Goal: Task Accomplishment & Management: Manage account settings

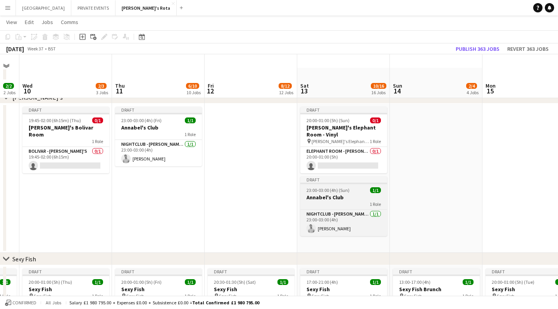
scroll to position [5, 0]
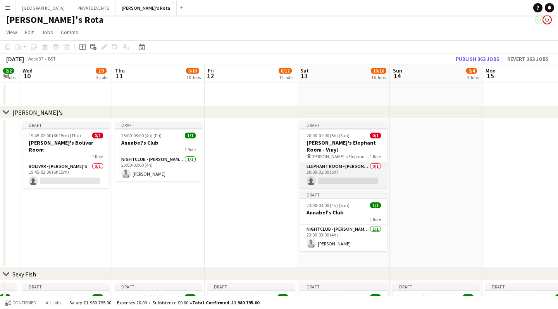
click at [336, 178] on app-card-role "ELEPHANT ROOM - [PERSON_NAME]'S 0/1 20:00-01:00 (5h) single-neutral-actions" at bounding box center [343, 175] width 87 height 26
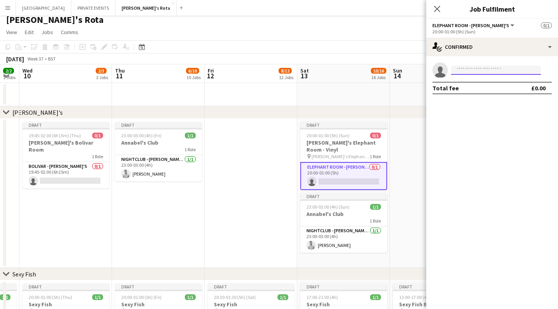
click at [473, 71] on input at bounding box center [496, 70] width 90 height 9
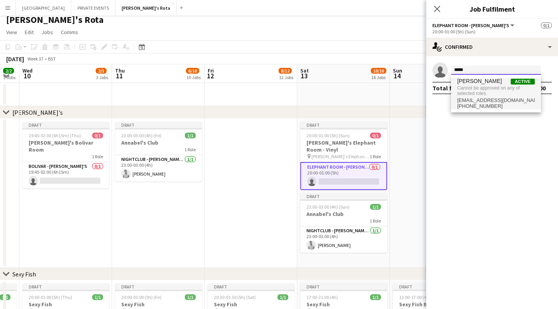
type input "*****"
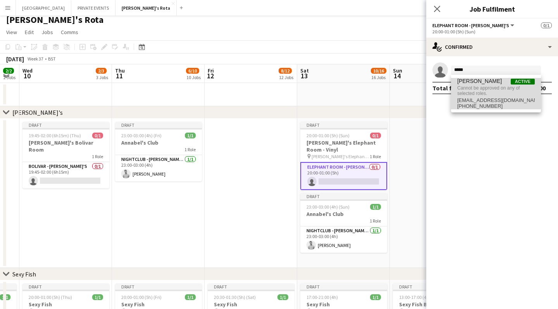
click at [476, 89] on span "Cannot be approved on any of selected roles." at bounding box center [496, 90] width 78 height 13
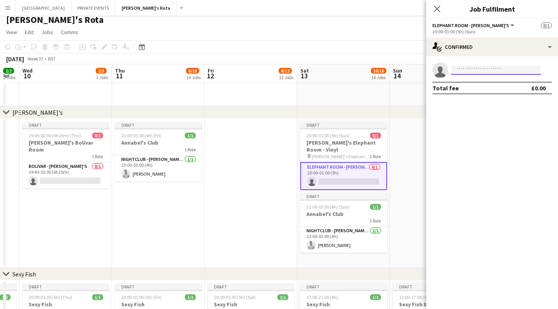
click at [464, 71] on input at bounding box center [496, 70] width 90 height 9
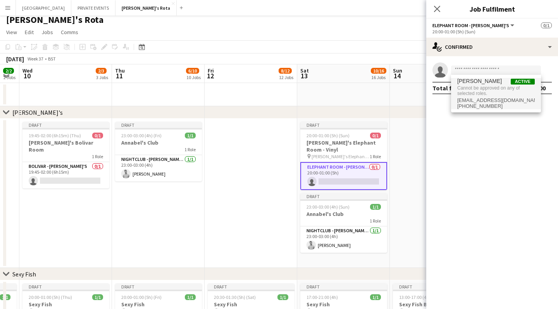
click at [499, 91] on span "Cannot be approved on any of selected roles." at bounding box center [496, 90] width 78 height 13
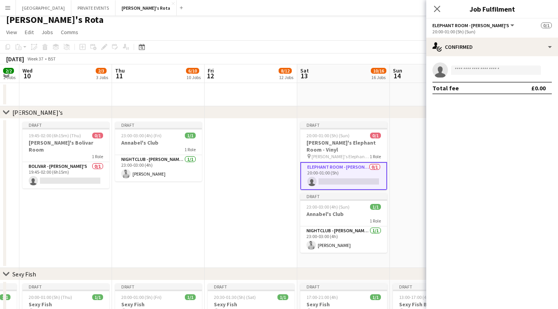
click at [411, 156] on app-date-cell at bounding box center [436, 193] width 93 height 149
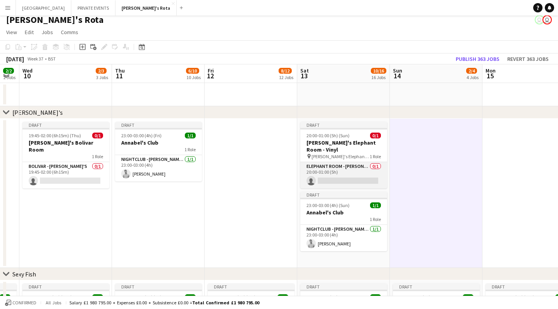
click at [351, 182] on app-card-role "ELEPHANT ROOM - [PERSON_NAME]'S 0/1 20:00-01:00 (5h) single-neutral-actions" at bounding box center [343, 175] width 87 height 26
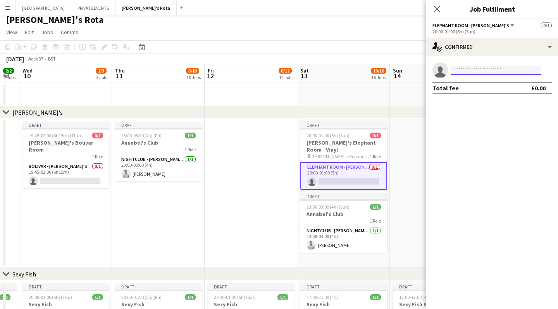
click at [476, 71] on input at bounding box center [496, 70] width 90 height 9
type input "*****"
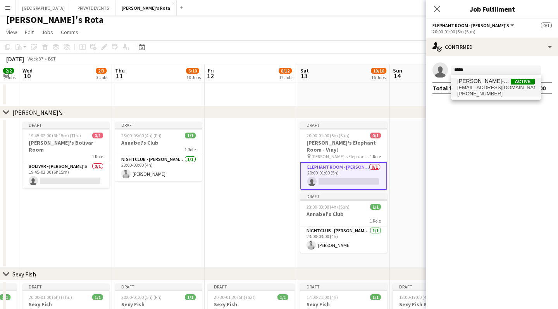
drag, startPoint x: 476, startPoint y: 76, endPoint x: 484, endPoint y: 88, distance: 14.2
click at [484, 88] on span "[EMAIL_ADDRESS][DOMAIN_NAME]" at bounding box center [496, 87] width 78 height 6
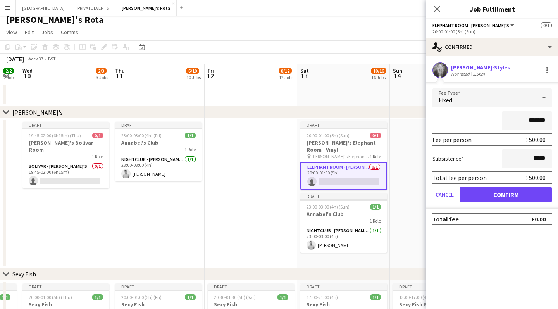
click at [486, 195] on button "Confirm" at bounding box center [506, 195] width 92 height 16
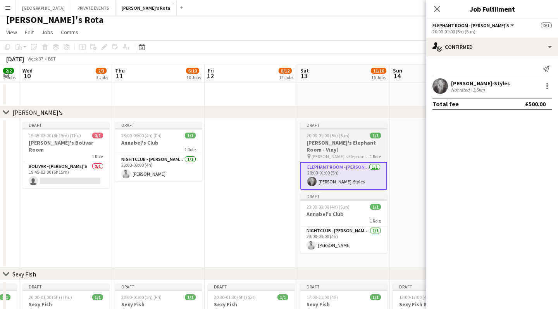
click at [338, 143] on h3 "[PERSON_NAME]'s Elephant Room - Vinyl" at bounding box center [343, 146] width 87 height 14
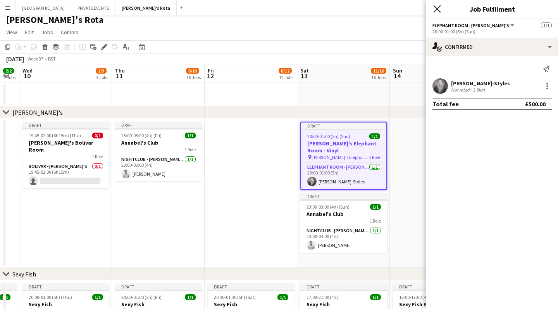
click at [438, 8] on icon at bounding box center [436, 8] width 7 height 7
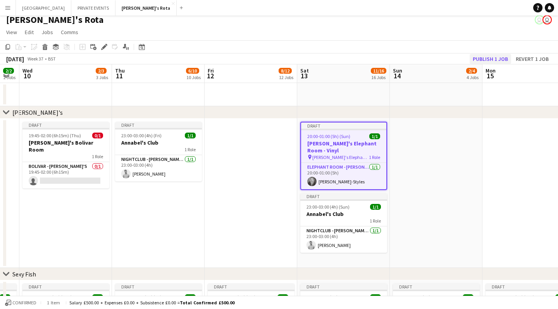
click at [481, 59] on button "Publish 1 job" at bounding box center [490, 59] width 41 height 10
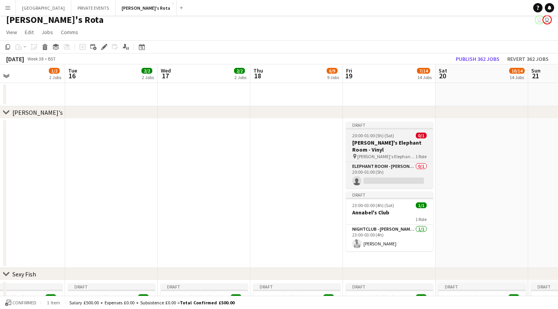
scroll to position [0, 351]
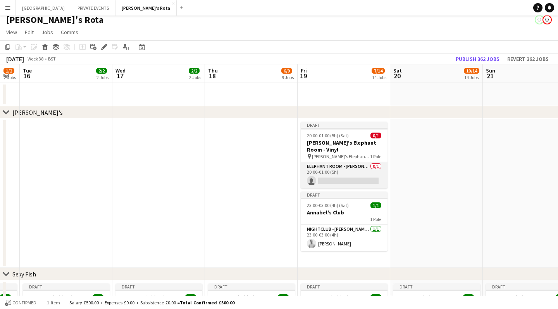
click at [341, 180] on app-card-role "ELEPHANT ROOM - [PERSON_NAME]'S 0/1 20:00-01:00 (5h) single-neutral-actions" at bounding box center [344, 175] width 87 height 26
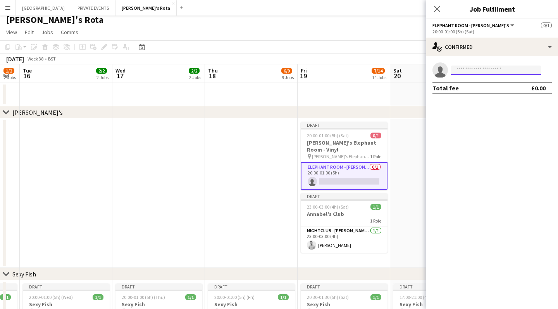
click at [481, 69] on input at bounding box center [496, 70] width 90 height 9
type input "*****"
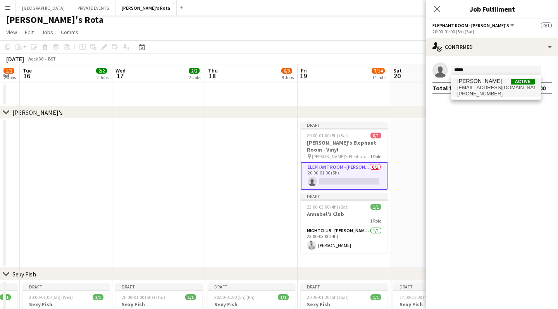
click at [483, 84] on span "[EMAIL_ADDRESS][DOMAIN_NAME]" at bounding box center [496, 87] width 78 height 6
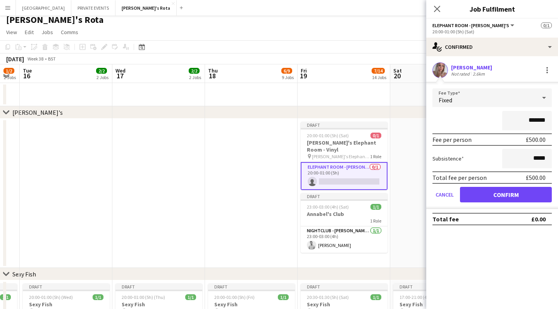
click at [501, 197] on button "Confirm" at bounding box center [506, 195] width 92 height 16
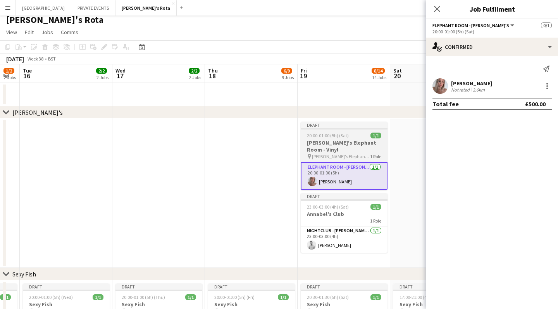
click at [361, 132] on app-job-card "Draft 20:00-01:00 (5h) (Sat) 1/1 [PERSON_NAME]'s Elephant Room - Vinyl pin [PER…" at bounding box center [344, 156] width 87 height 68
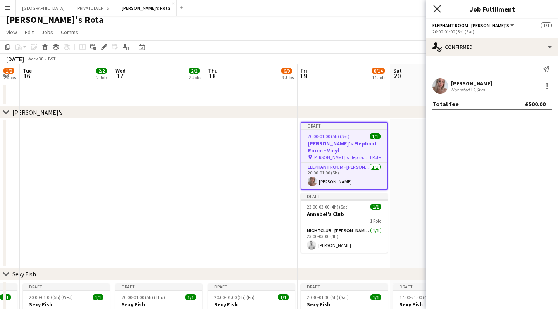
click at [436, 10] on icon at bounding box center [436, 8] width 7 height 7
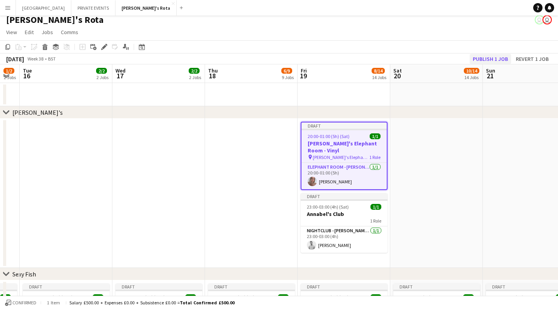
click at [478, 59] on button "Publish 1 job" at bounding box center [490, 59] width 41 height 10
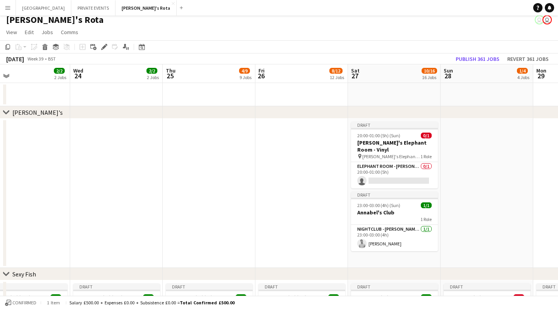
scroll to position [0, 339]
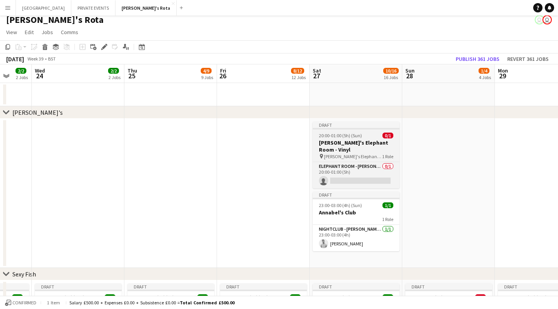
click at [343, 145] on h3 "[PERSON_NAME]'s Elephant Room - Vinyl" at bounding box center [356, 146] width 87 height 14
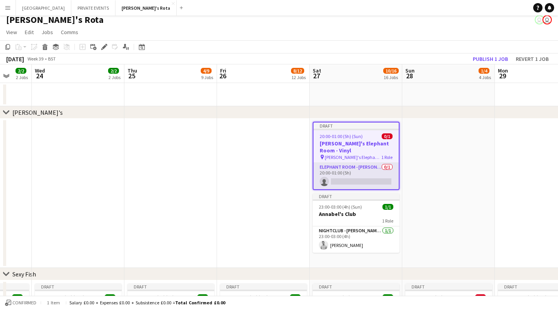
click at [358, 181] on app-card-role "ELEPHANT ROOM - [PERSON_NAME]'S 0/1 20:00-01:00 (5h) single-neutral-actions" at bounding box center [356, 176] width 85 height 26
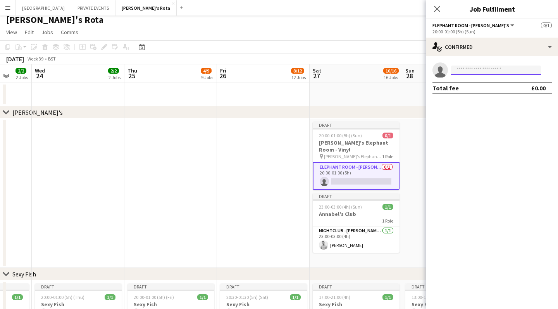
click at [481, 71] on input at bounding box center [496, 70] width 90 height 9
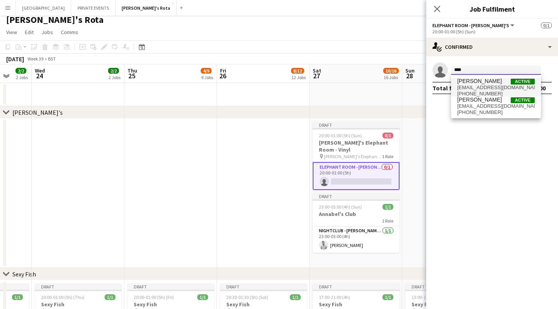
type input "****"
click at [493, 86] on span "[EMAIL_ADDRESS][DOMAIN_NAME]" at bounding box center [496, 87] width 78 height 6
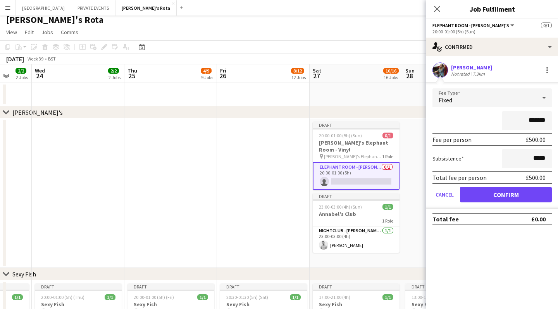
click at [484, 195] on button "Confirm" at bounding box center [506, 195] width 92 height 16
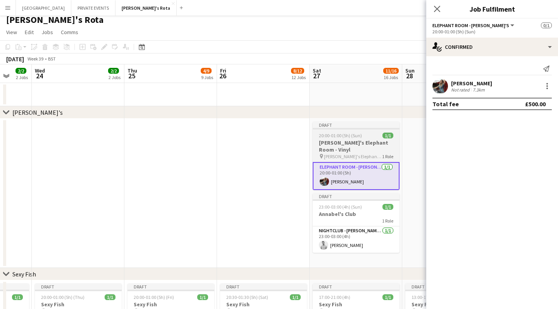
click at [354, 137] on span "20:00-01:00 (5h) (Sun)" at bounding box center [340, 136] width 43 height 6
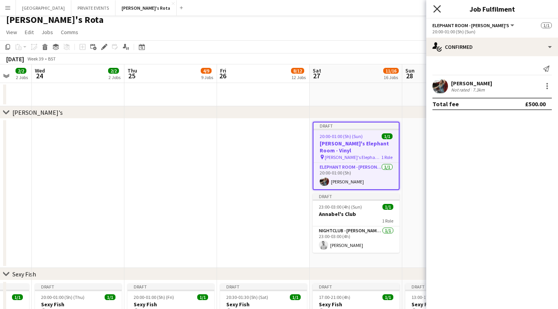
click at [436, 7] on icon at bounding box center [436, 8] width 7 height 7
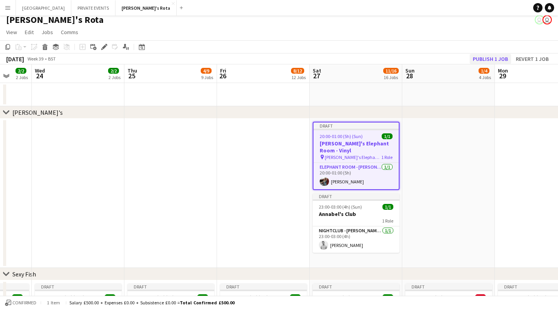
click at [488, 60] on button "Publish 1 job" at bounding box center [490, 59] width 41 height 10
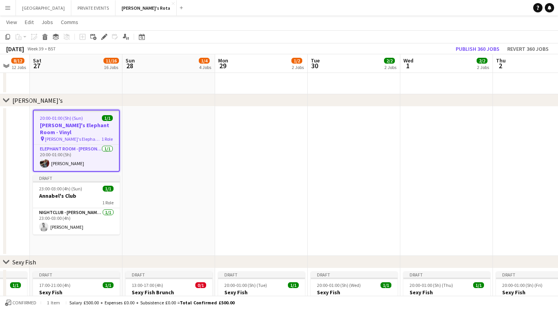
scroll to position [0, 248]
click at [154, 148] on app-date-cell at bounding box center [169, 181] width 93 height 149
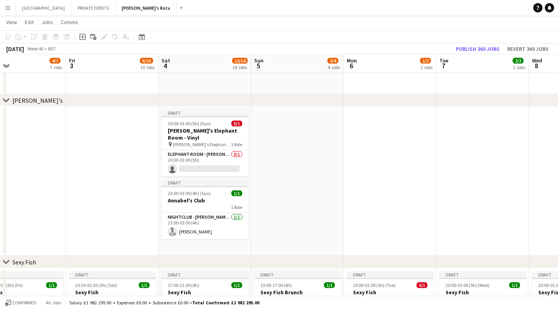
scroll to position [0, 260]
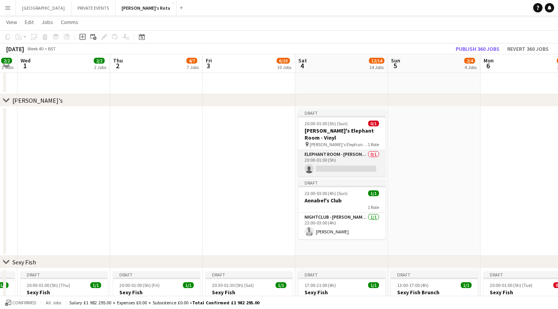
click at [330, 165] on app-card-role "ELEPHANT ROOM - [PERSON_NAME]'S 0/1 20:00-01:00 (5h) single-neutral-actions" at bounding box center [341, 163] width 87 height 26
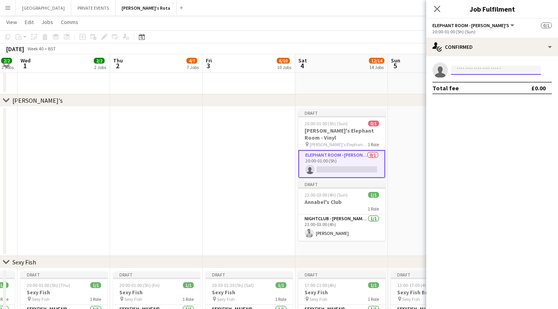
click at [477, 71] on input at bounding box center [496, 70] width 90 height 9
type input "*****"
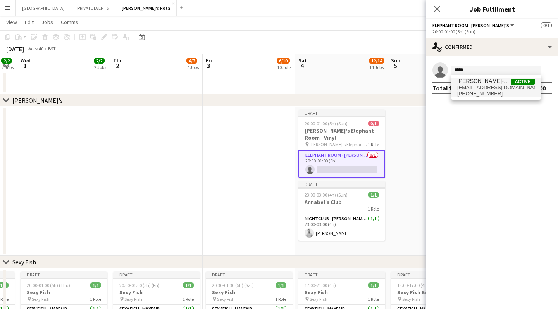
drag, startPoint x: 477, startPoint y: 71, endPoint x: 489, endPoint y: 88, distance: 20.5
click at [489, 88] on span "[EMAIL_ADDRESS][DOMAIN_NAME]" at bounding box center [496, 87] width 78 height 6
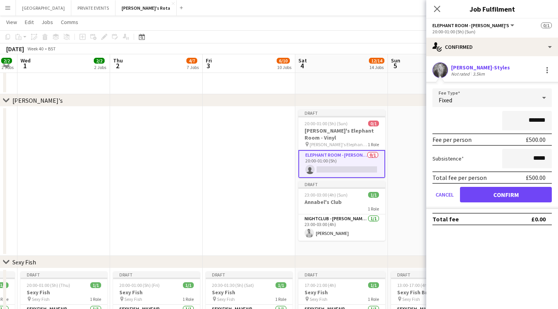
click at [498, 194] on button "Confirm" at bounding box center [506, 195] width 92 height 16
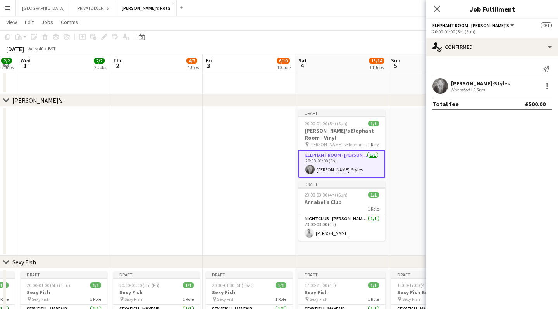
click at [243, 178] on app-date-cell at bounding box center [249, 181] width 93 height 149
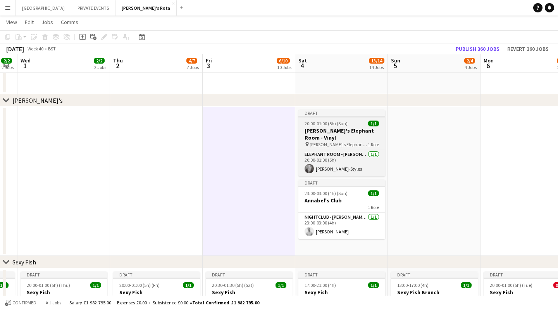
click at [317, 126] on span "20:00-01:00 (5h) (Sun)" at bounding box center [326, 124] width 43 height 6
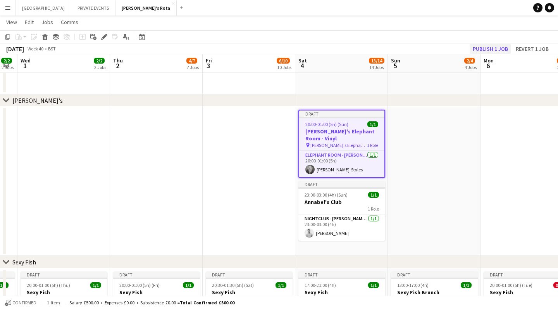
click at [480, 49] on button "Publish 1 job" at bounding box center [490, 49] width 41 height 10
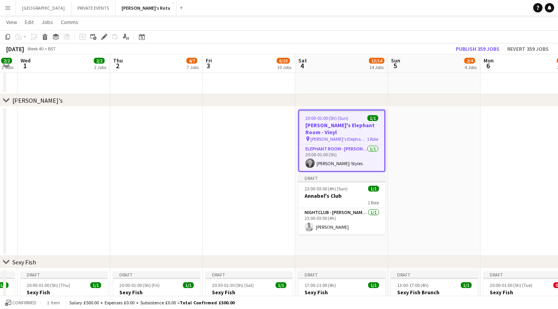
click at [263, 148] on app-date-cell at bounding box center [249, 181] width 93 height 149
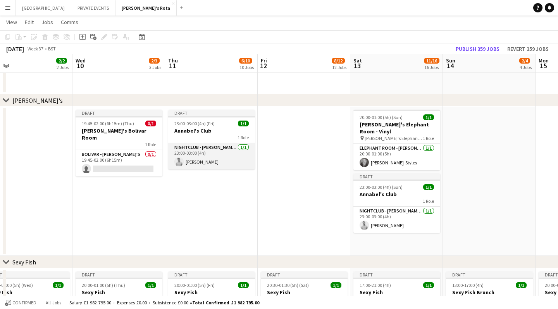
scroll to position [0, 156]
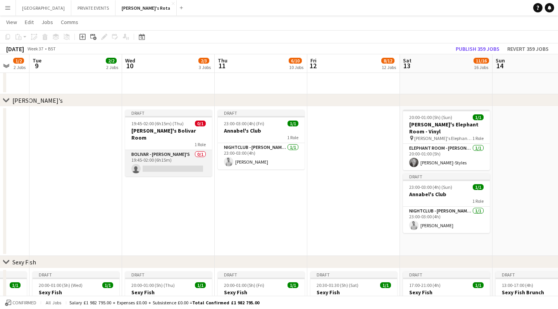
click at [169, 161] on app-card-role "[PERSON_NAME]'S 0/1 19:45-02:00 (6h15m) single-neutral-actions" at bounding box center [168, 163] width 87 height 26
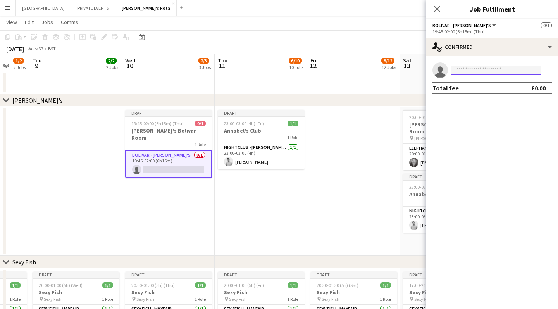
click at [501, 69] on input at bounding box center [496, 70] width 90 height 9
drag, startPoint x: 501, startPoint y: 69, endPoint x: 488, endPoint y: 115, distance: 47.4
click at [488, 115] on mat-expansion-panel "check Confirmed single-neutral-actions ***** Total fee £0.00" at bounding box center [492, 182] width 132 height 253
click at [473, 72] on input "*****" at bounding box center [496, 70] width 90 height 9
type input "*"
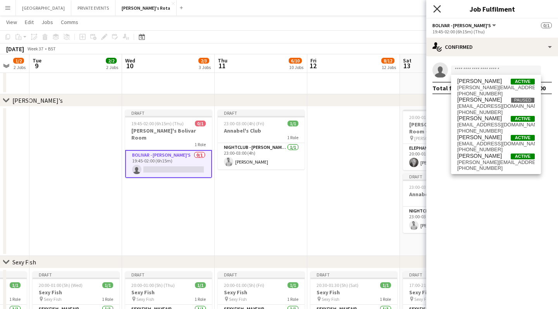
click at [438, 10] on icon "Close pop-in" at bounding box center [436, 8] width 7 height 7
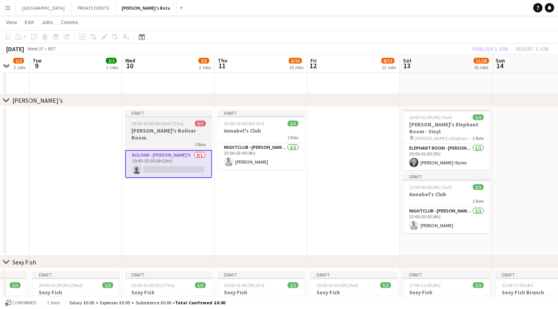
click at [167, 123] on span "19:45-02:00 (6h15m) (Thu)" at bounding box center [157, 124] width 52 height 6
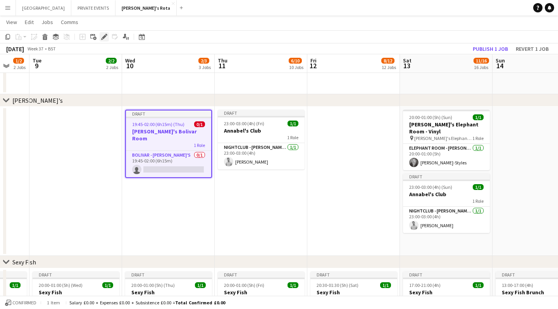
click at [107, 36] on icon "Edit" at bounding box center [104, 37] width 6 height 6
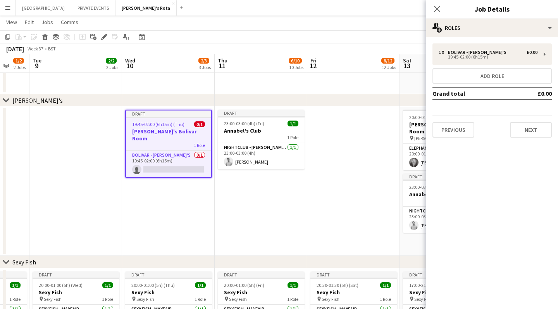
click at [171, 142] on app-job-card "Draft 19:45-02:00 (6h15m) (Thu) 0/1 [PERSON_NAME]'s Bolivar Room 1 Role BOLIVAR…" at bounding box center [168, 144] width 87 height 68
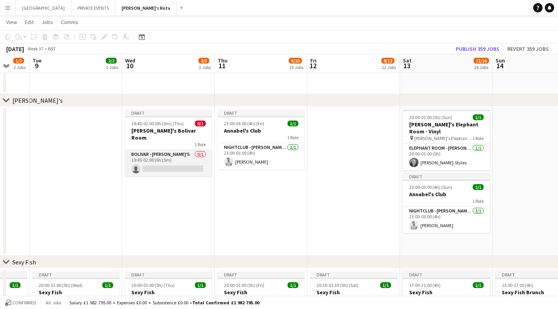
click at [171, 162] on app-card-role "[PERSON_NAME]'S 0/1 19:45-02:00 (6h15m) single-neutral-actions" at bounding box center [168, 163] width 87 height 26
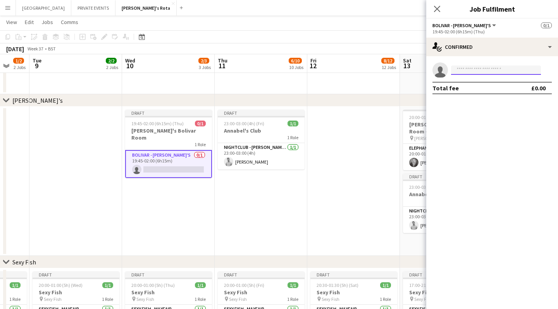
click at [478, 67] on input at bounding box center [496, 70] width 90 height 9
click at [437, 7] on icon "Close pop-in" at bounding box center [436, 8] width 7 height 7
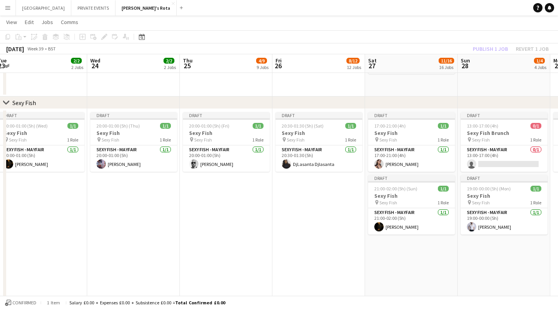
scroll to position [0, 379]
